Goal: Task Accomplishment & Management: Manage account settings

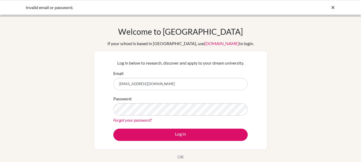
click at [113, 129] on button "Log in" at bounding box center [180, 135] width 134 height 12
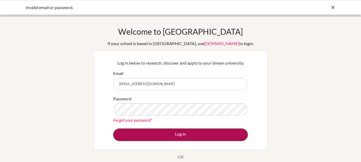
click at [211, 130] on button "Log in" at bounding box center [180, 135] width 134 height 12
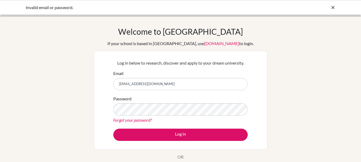
click at [155, 84] on input "29hillary.wirawan@gmail.com" at bounding box center [180, 84] width 134 height 12
click at [179, 82] on input "29hillary.wirawan@sisschools.com" at bounding box center [180, 84] width 134 height 12
type input "29hillary.wirawan@sisschools.org"
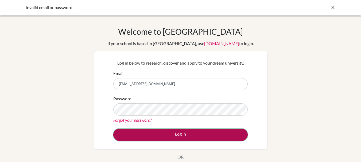
click at [185, 131] on button "Log in" at bounding box center [180, 135] width 134 height 12
click at [204, 129] on button "Log in" at bounding box center [180, 135] width 134 height 12
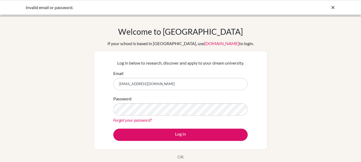
click at [148, 118] on link "Forgot your password?" at bounding box center [132, 119] width 38 height 5
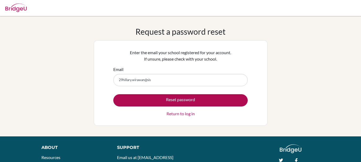
type input "[EMAIL_ADDRESS][DOMAIN_NAME]"
click at [187, 98] on button "Reset password" at bounding box center [180, 100] width 134 height 12
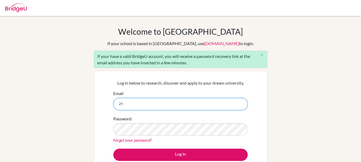
type input "[EMAIL_ADDRESS][DOMAIN_NAME]"
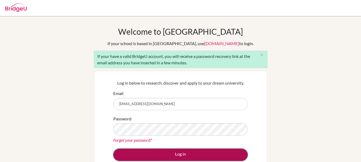
click at [191, 158] on button "Log in" at bounding box center [180, 155] width 134 height 12
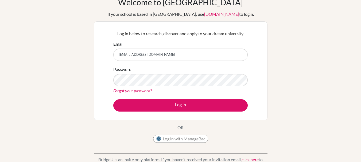
scroll to position [29, 0]
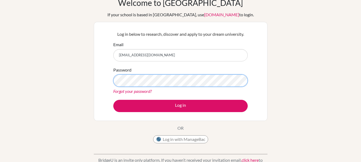
click at [113, 100] on button "Log in" at bounding box center [180, 106] width 134 height 12
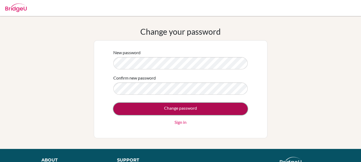
click at [198, 107] on input "Change password" at bounding box center [180, 109] width 134 height 12
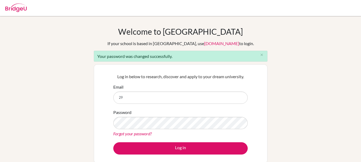
type input "[EMAIL_ADDRESS][DOMAIN_NAME]"
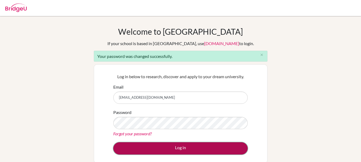
click at [183, 149] on button "Log in" at bounding box center [180, 148] width 134 height 12
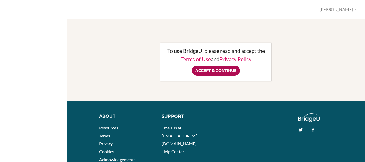
click at [230, 71] on input "Accept & Continue" at bounding box center [216, 71] width 48 height 10
